Goal: Information Seeking & Learning: Learn about a topic

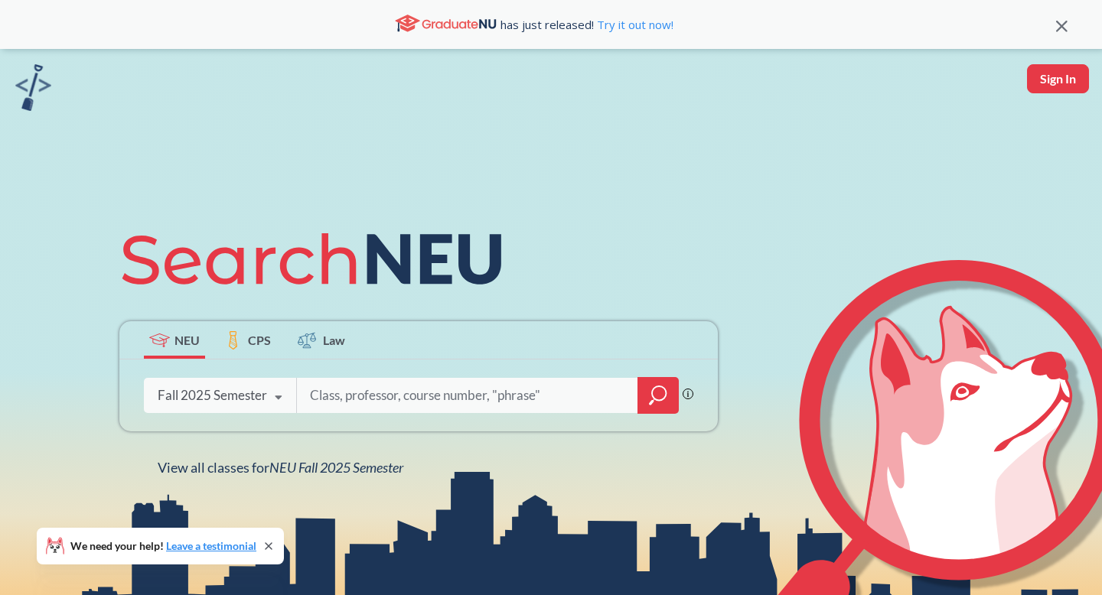
click at [230, 399] on div "Fall 2025 Semester" at bounding box center [212, 395] width 109 height 17
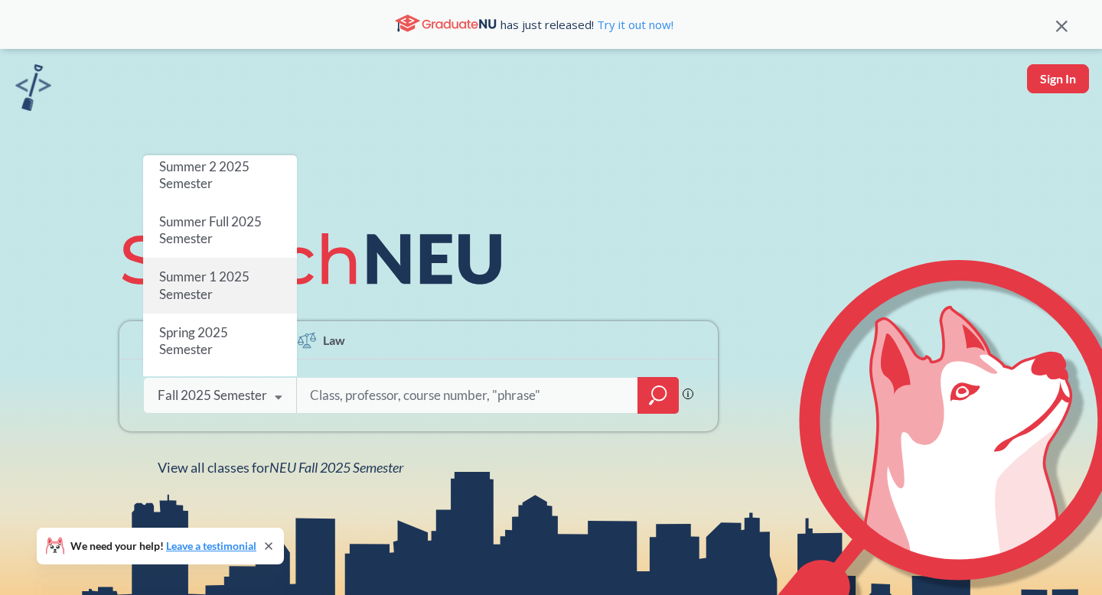
scroll to position [52, 0]
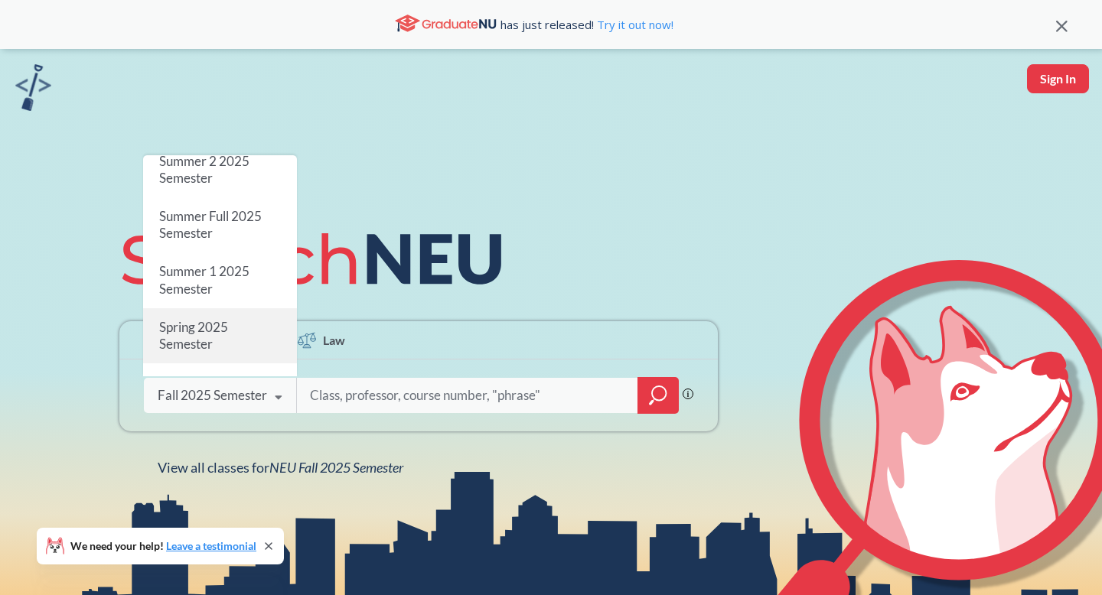
click at [237, 327] on div "Spring 2025 Semester" at bounding box center [220, 335] width 154 height 55
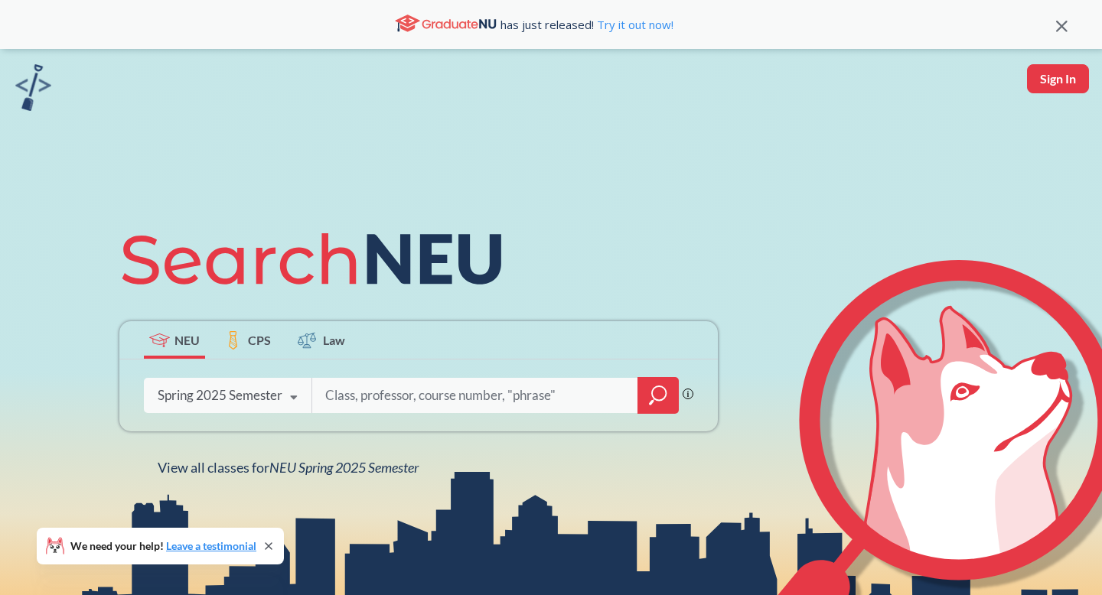
click at [344, 395] on input "search" at bounding box center [475, 395] width 303 height 32
type input "fundementals of software"
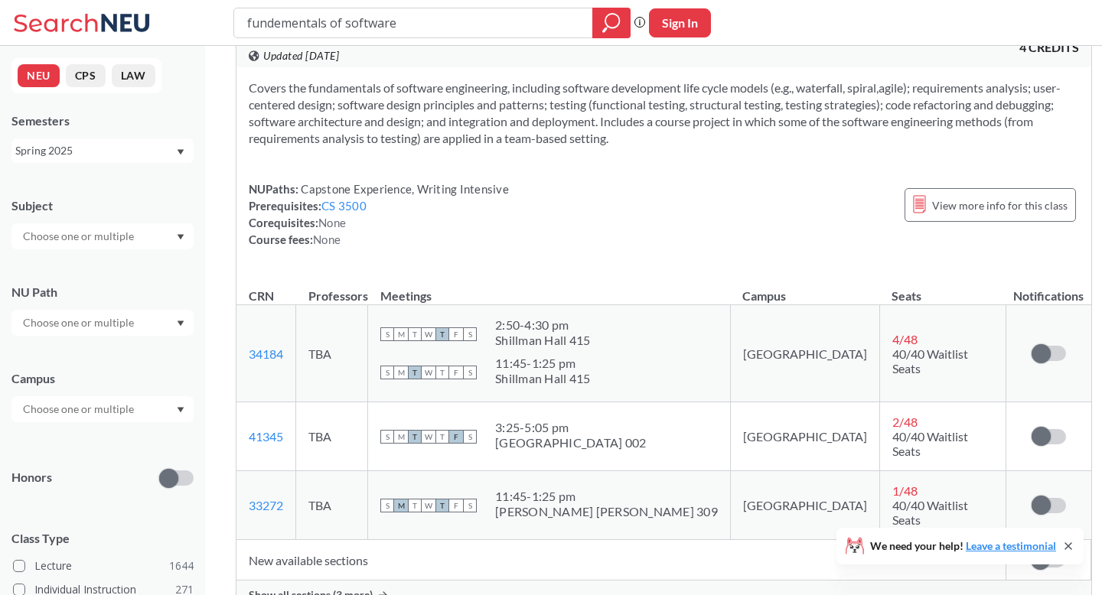
scroll to position [1102, 0]
click at [348, 587] on span "Show all sections (3 more)" at bounding box center [311, 594] width 124 height 14
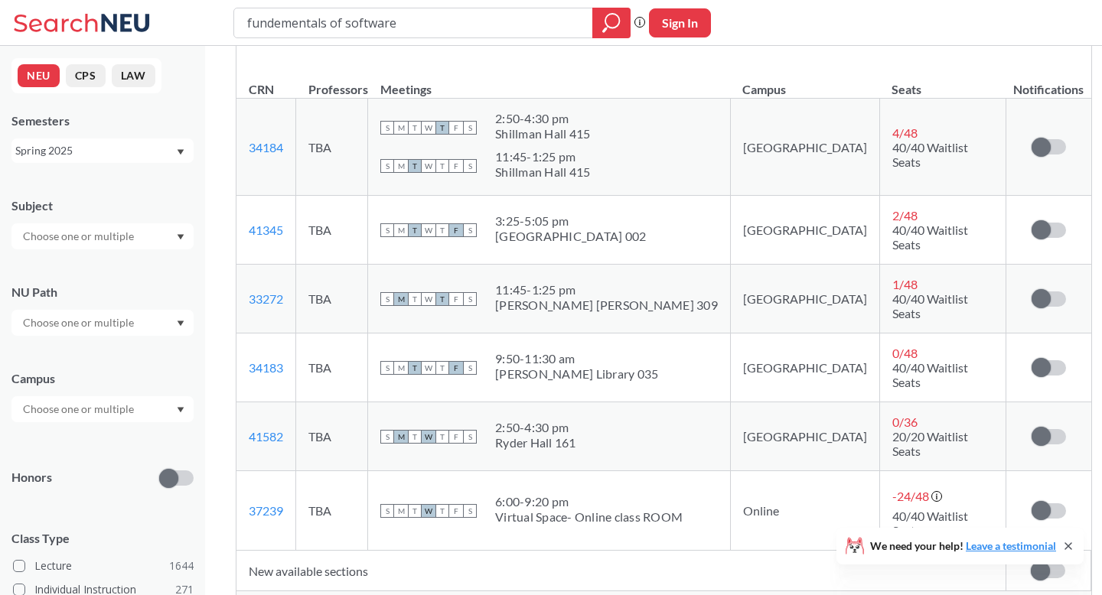
scroll to position [1310, 0]
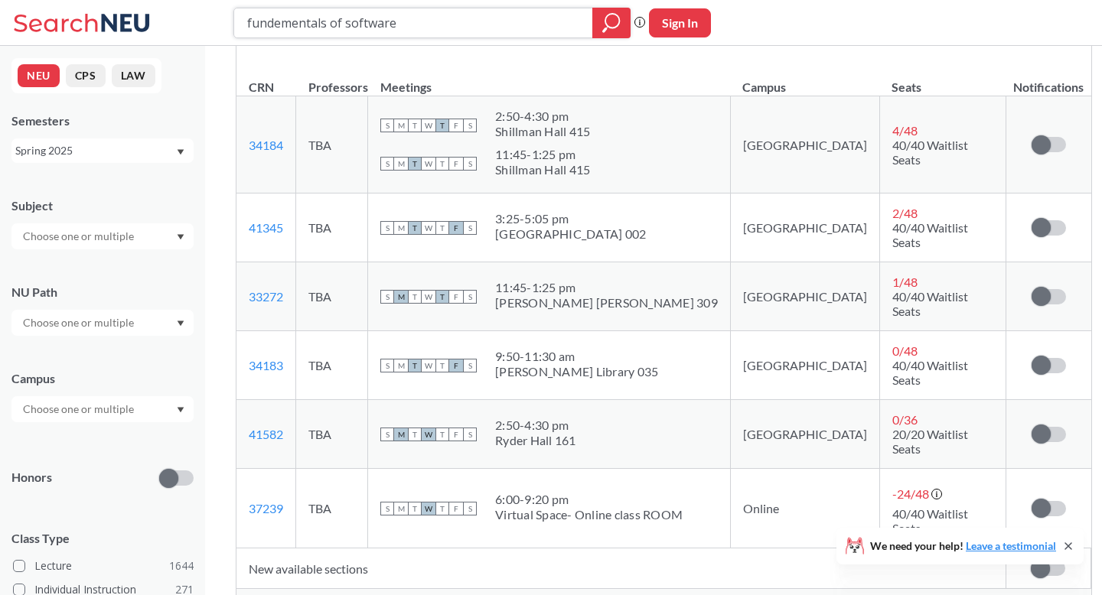
drag, startPoint x: 427, startPoint y: 27, endPoint x: 133, endPoint y: -12, distance: 296.3
drag, startPoint x: 336, startPoint y: 14, endPoint x: 143, endPoint y: 14, distance: 192.8
click at [144, 14] on div "algorithens Phrase search guarantees the exact search appears in the results. E…" at bounding box center [551, 23] width 1102 height 46
type input "algorithens"
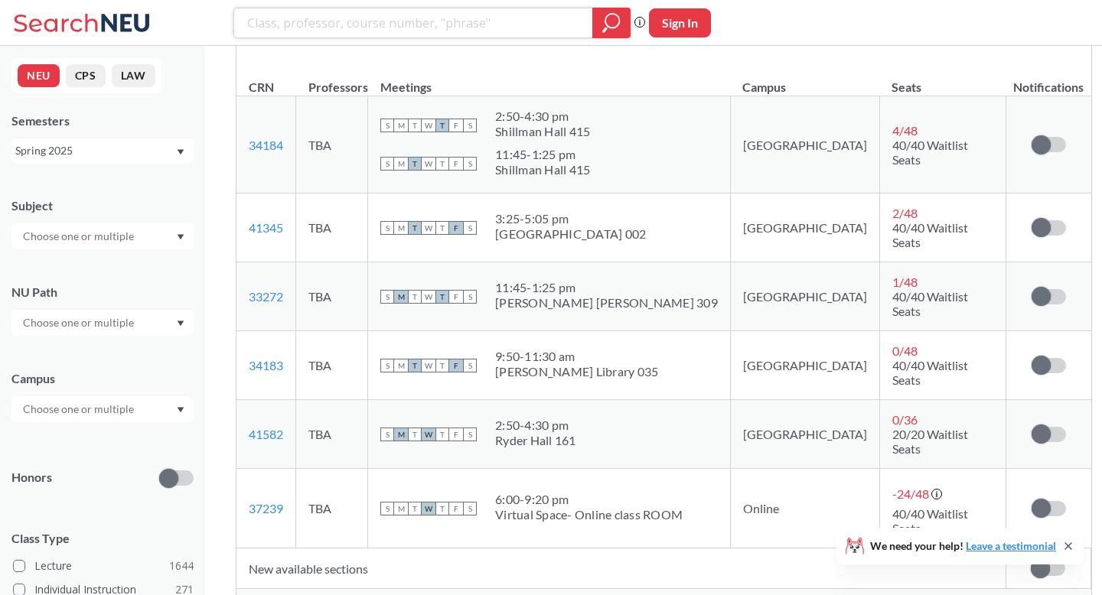
paste input "algorithms"
type input "algorithms"
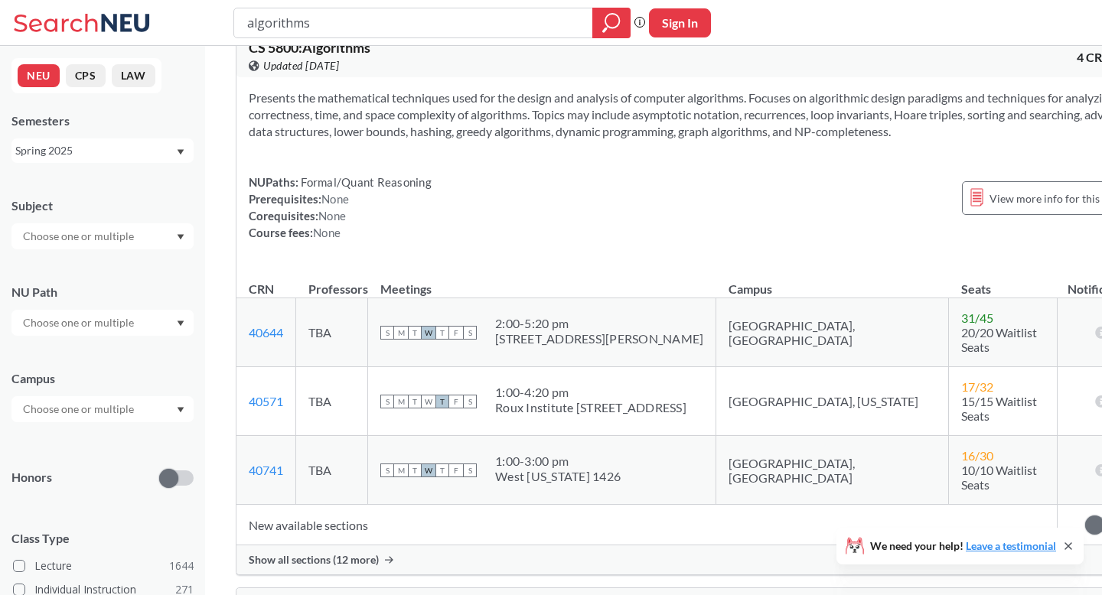
scroll to position [80, 0]
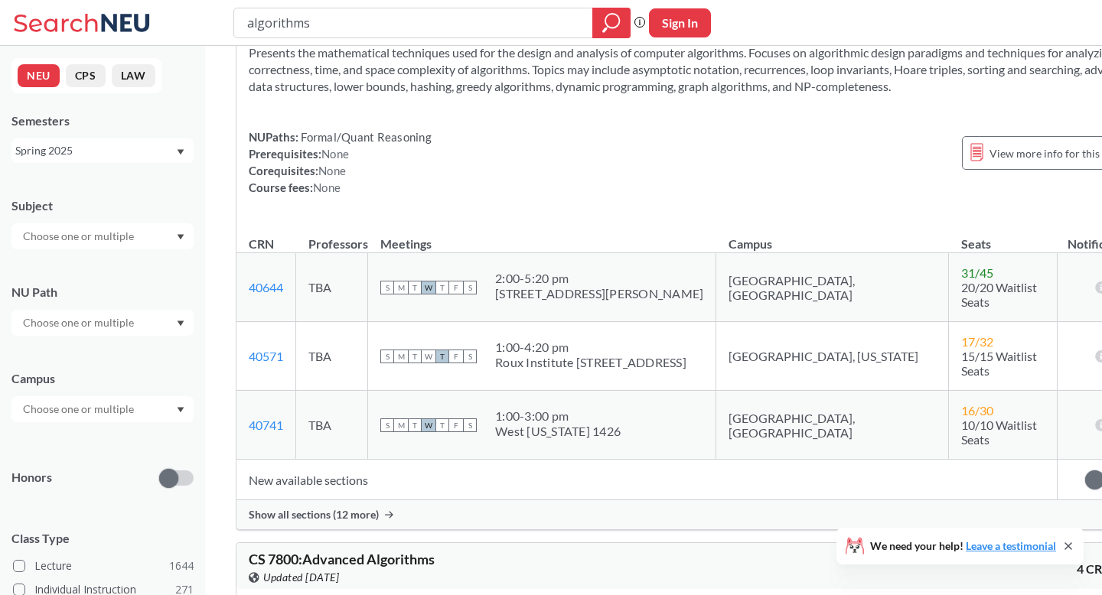
click at [334, 508] on span "Show all sections (12 more)" at bounding box center [314, 515] width 130 height 14
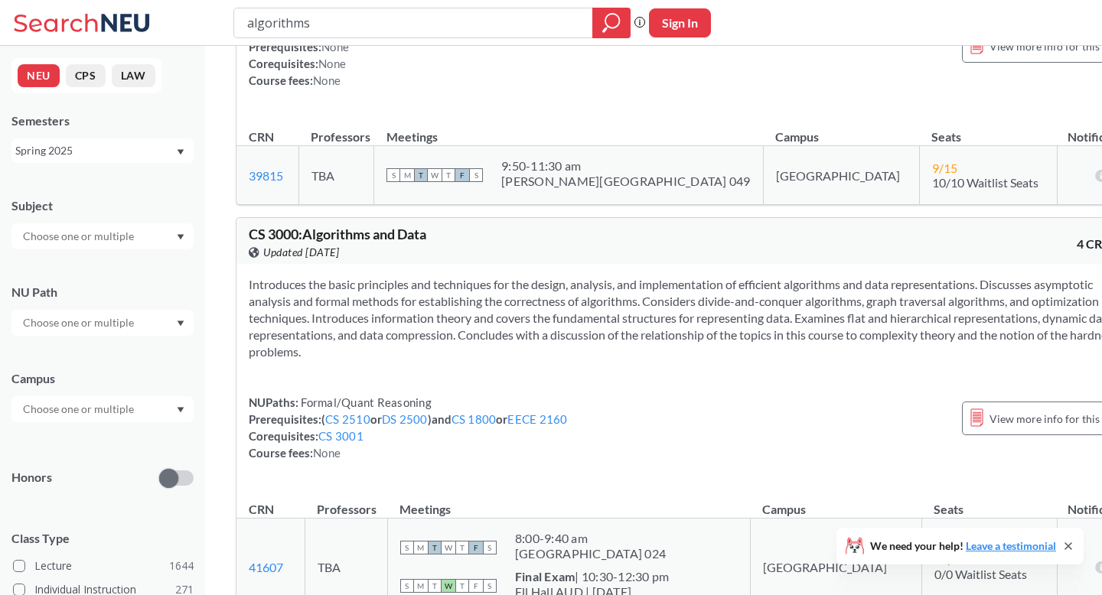
scroll to position [1803, 0]
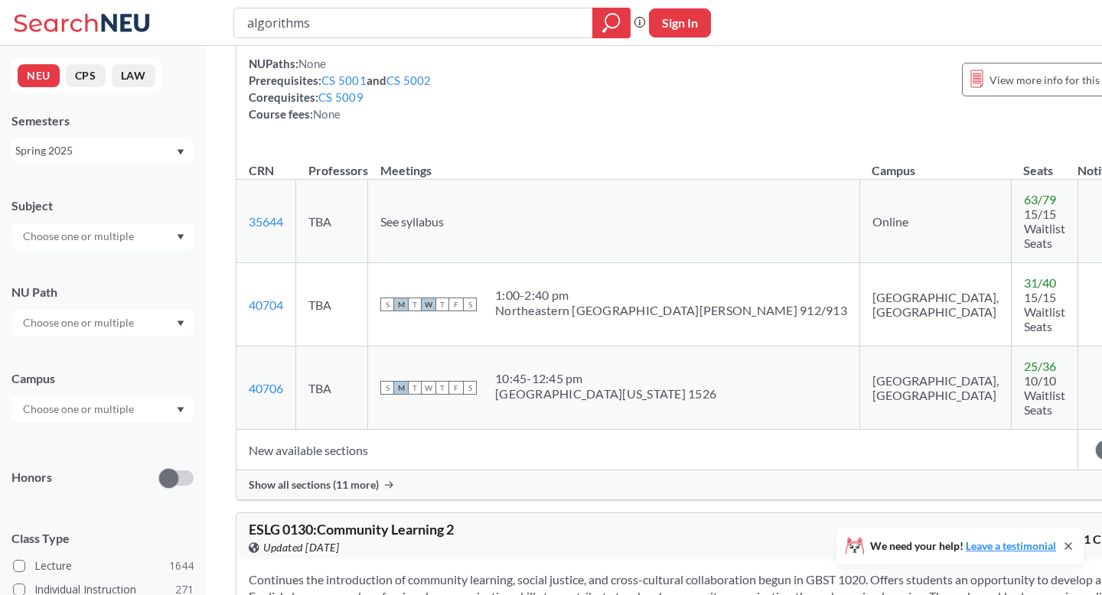
scroll to position [3749, 0]
